Goal: Task Accomplishment & Management: Use online tool/utility

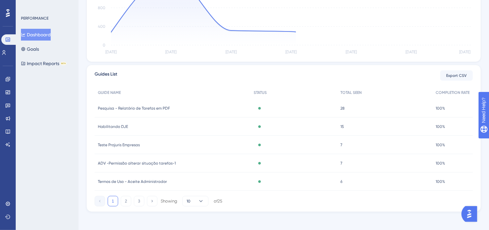
scroll to position [193, 0]
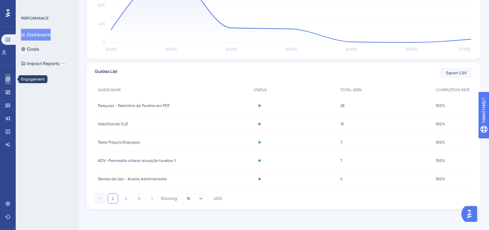
click at [10, 80] on icon at bounding box center [7, 79] width 5 height 5
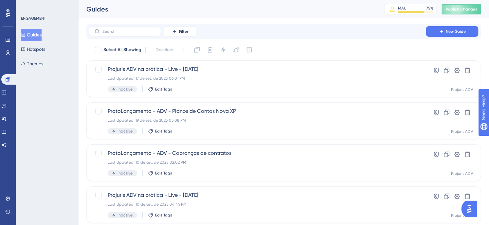
click at [267, 33] on div "Filter New Guide" at bounding box center [284, 31] width 390 height 10
click at [442, 28] on button "New Guide" at bounding box center [452, 31] width 52 height 10
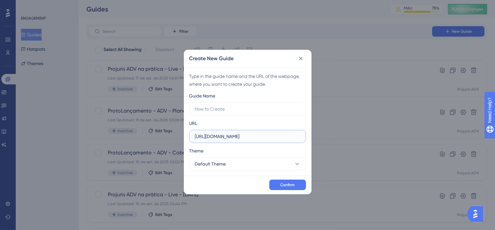
drag, startPoint x: 263, startPoint y: 137, endPoint x: 180, endPoint y: 138, distance: 82.8
click at [180, 138] on div "Create New Guide Type in the guide name and the URL of the webpage, where you w…" at bounding box center [247, 115] width 495 height 230
paste input "app.projurisadv.com.br/casos/processo"
type input "https://app.projurisadv.com.br/casos/processo"
click at [241, 162] on button "Default Theme" at bounding box center [247, 163] width 117 height 13
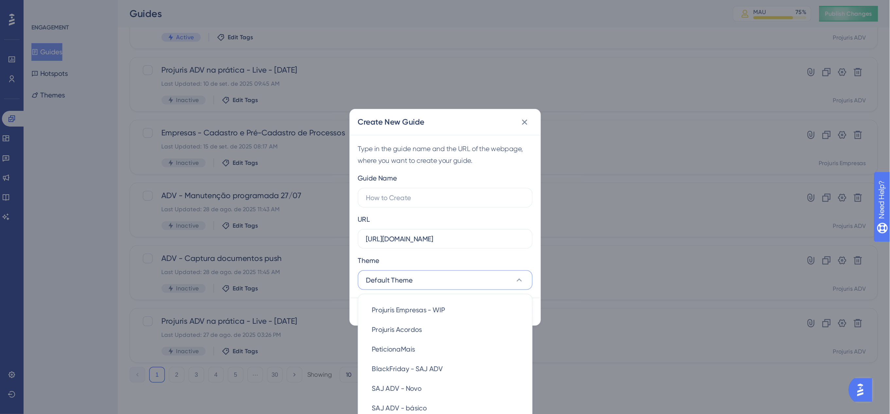
scroll to position [94, 0]
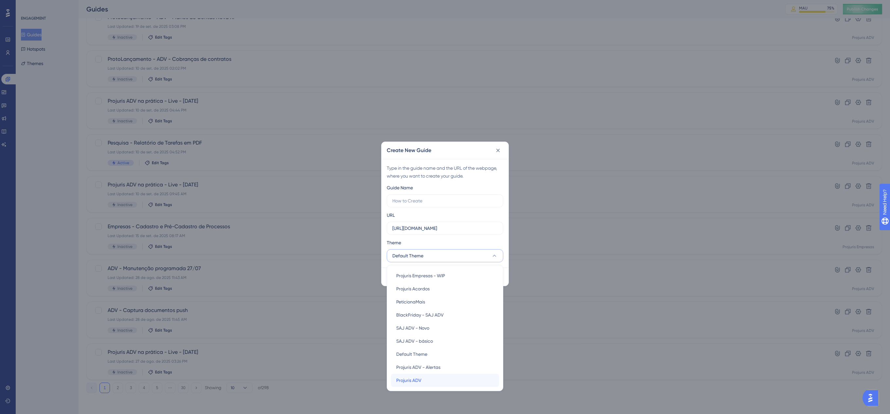
click at [419, 230] on span "Projuris ADV" at bounding box center [408, 381] width 25 height 8
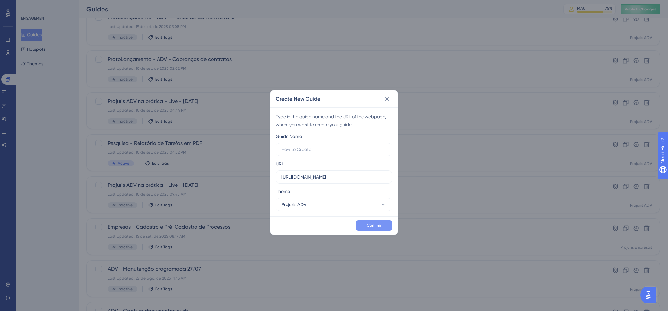
click at [371, 221] on button "Confirm" at bounding box center [374, 225] width 37 height 10
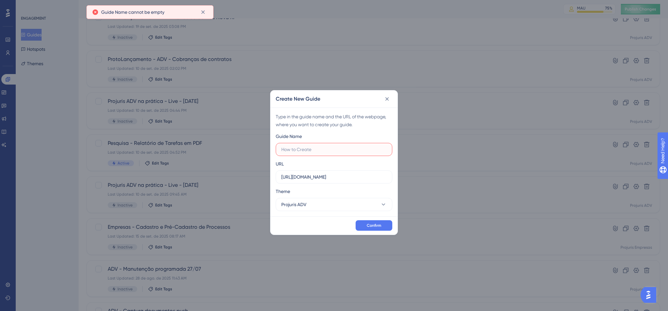
click at [334, 152] on input "text" at bounding box center [333, 149] width 105 height 7
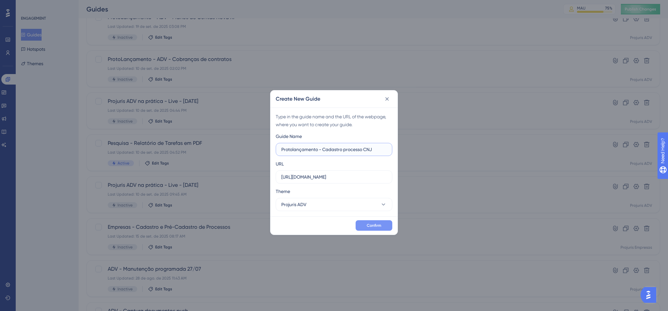
type input "Protolançamento - Cadastro processo CNJ"
click at [372, 227] on span "Confirm" at bounding box center [374, 225] width 14 height 5
